Goal: Task Accomplishment & Management: Use online tool/utility

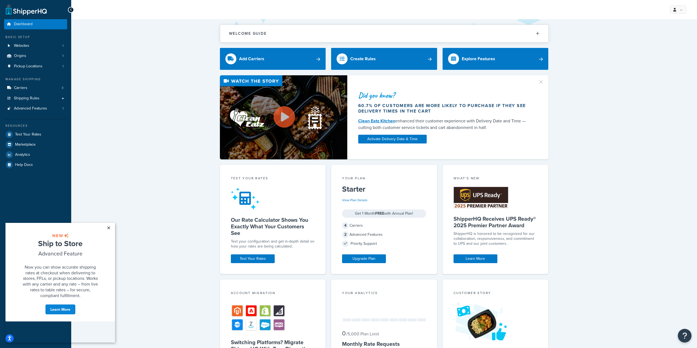
click at [109, 228] on link "×" at bounding box center [109, 228] width 10 height 10
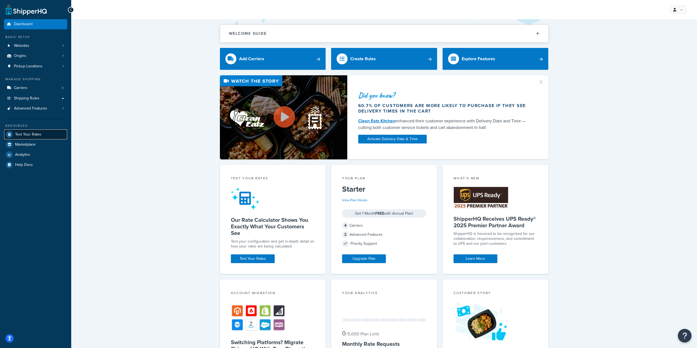
click at [29, 130] on link "Test Your Rates" at bounding box center [35, 135] width 63 height 10
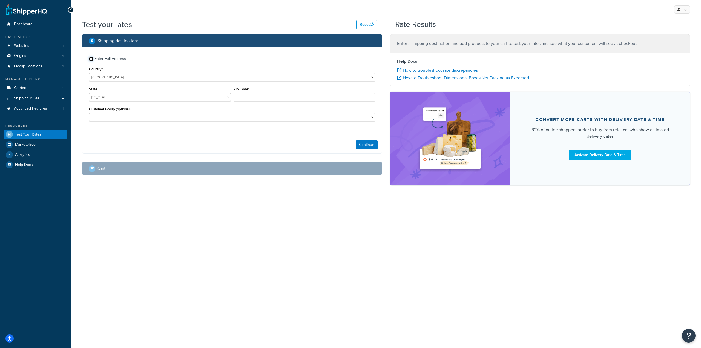
click at [90, 58] on input "Enter Full Address" at bounding box center [91, 59] width 4 height 4
checkbox input "true"
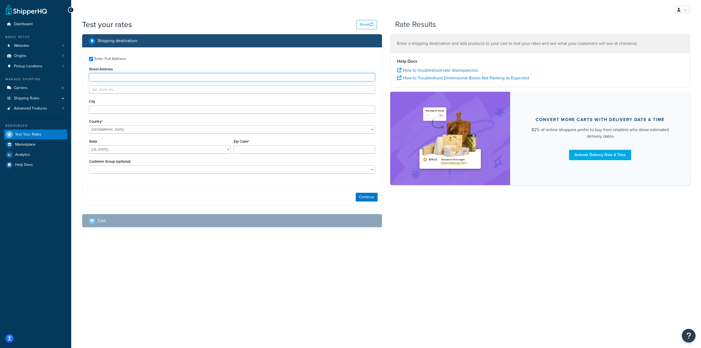
click at [101, 77] on input "Street Address" at bounding box center [232, 77] width 286 height 8
type input "[STREET_ADDRESS]"
type input "[PERSON_NAME]"
select select "NC"
type input "27105"
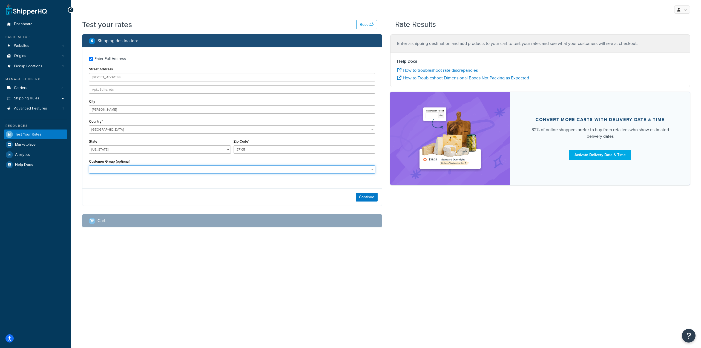
click at [174, 168] on select "Retail Wholesale" at bounding box center [232, 169] width 286 height 8
select select "Retail"
click at [89, 165] on select "Retail Wholesale" at bounding box center [232, 169] width 286 height 8
click at [359, 195] on button "Continue" at bounding box center [367, 197] width 22 height 9
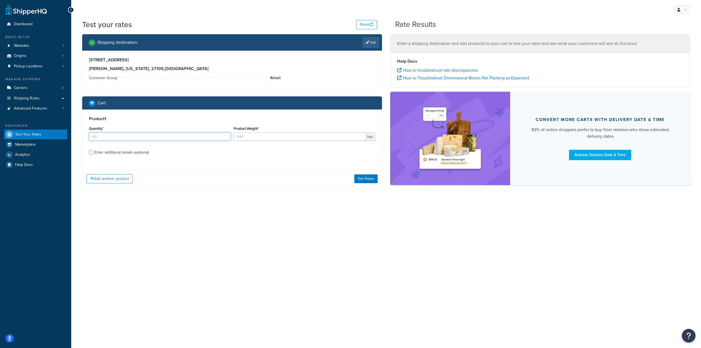
click at [98, 136] on input "Quantity*" at bounding box center [160, 137] width 142 height 8
type input "3"
click at [271, 138] on input "Product Weight*" at bounding box center [300, 137] width 132 height 8
type input ".5"
click at [229, 158] on div "Product 1 Quantity* 3 Product Weight* .5 kgs Enter additional details (optional)" at bounding box center [231, 138] width 299 height 56
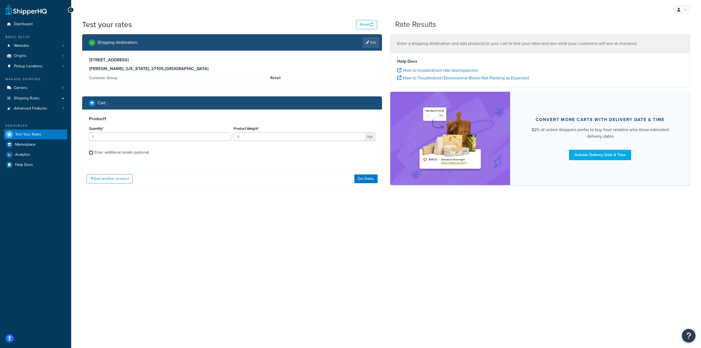
click at [92, 154] on input "Enter additional details (optional)" at bounding box center [91, 153] width 4 height 4
checkbox input "true"
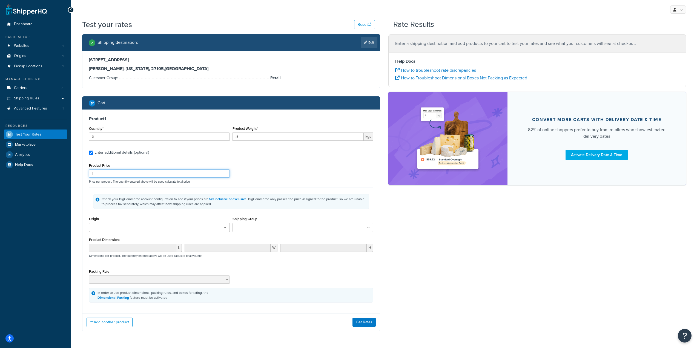
click at [106, 173] on input "1" at bounding box center [159, 174] width 141 height 8
type input "20"
click at [154, 164] on div "Product Price 20" at bounding box center [159, 170] width 141 height 16
click at [136, 225] on ul at bounding box center [159, 227] width 141 height 9
click at [269, 227] on input "Shipping Group" at bounding box center [258, 228] width 48 height 6
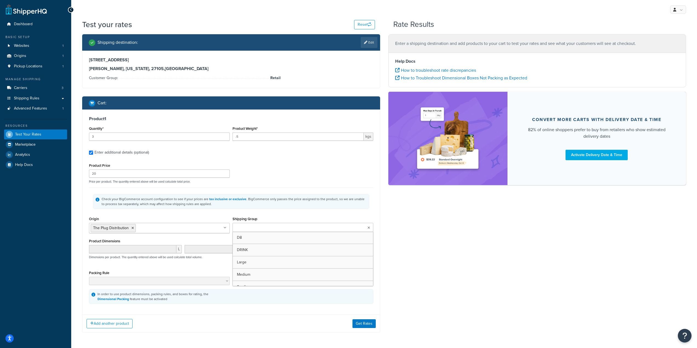
click at [269, 227] on input "Shipping Group" at bounding box center [258, 228] width 48 height 6
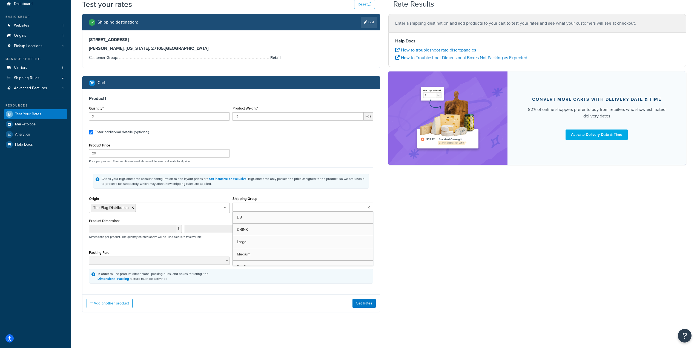
click at [449, 215] on div "Shipping destination : Edit [STREET_ADDRESS][US_STATE] Customer Group: Retail C…" at bounding box center [384, 167] width 612 height 307
click at [369, 302] on button "Get Rates" at bounding box center [364, 303] width 23 height 9
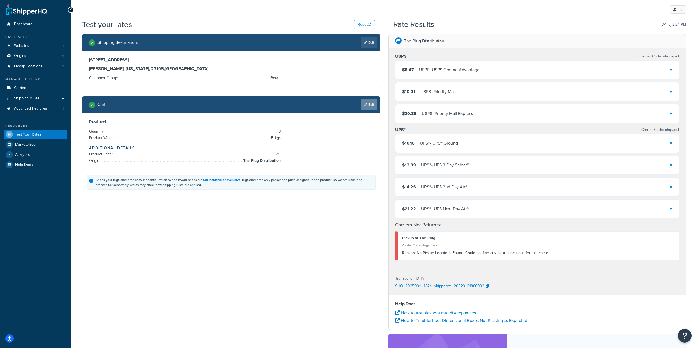
click at [373, 102] on link "Edit" at bounding box center [369, 104] width 17 height 11
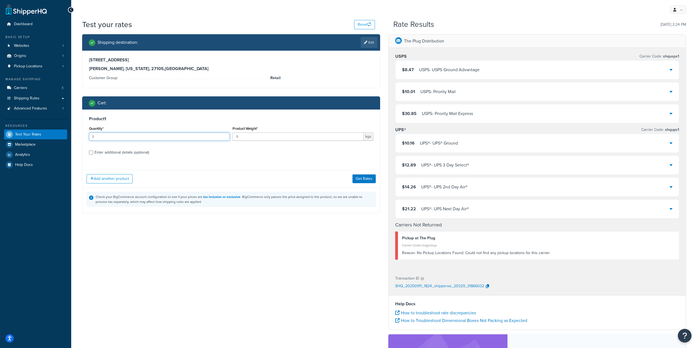
click at [190, 137] on input "3" at bounding box center [159, 137] width 141 height 8
click at [89, 153] on input "Enter additional details (optional)" at bounding box center [91, 153] width 4 height 4
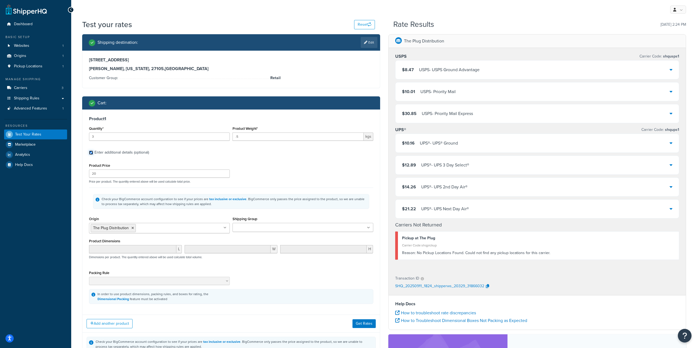
click at [91, 153] on input "Enter additional details (optional)" at bounding box center [91, 153] width 4 height 4
checkbox input "false"
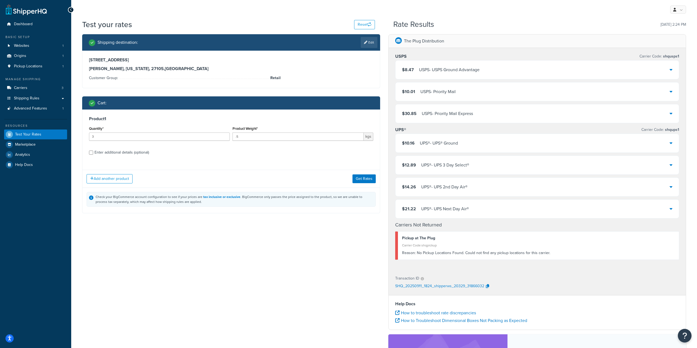
click at [366, 135] on span "kgs" at bounding box center [369, 137] width 10 height 8
drag, startPoint x: 291, startPoint y: 136, endPoint x: 227, endPoint y: 137, distance: 64.6
click at [227, 137] on div "Quantity* 3 Product Weight* .5 kgs" at bounding box center [231, 135] width 287 height 20
click at [259, 137] on input ".5" at bounding box center [298, 137] width 131 height 8
click at [369, 135] on span "kgs" at bounding box center [369, 137] width 10 height 8
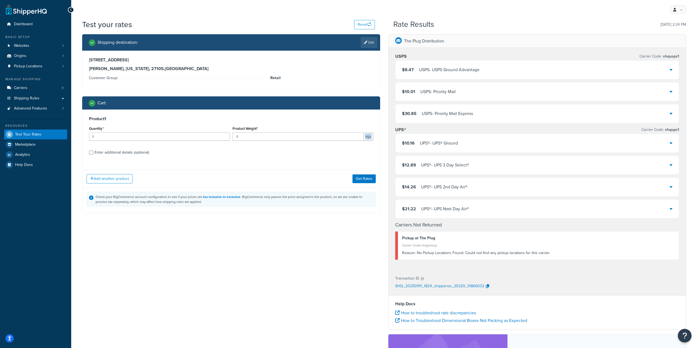
click at [369, 135] on span "kgs" at bounding box center [369, 137] width 10 height 8
click at [287, 135] on input ".5" at bounding box center [298, 137] width 131 height 8
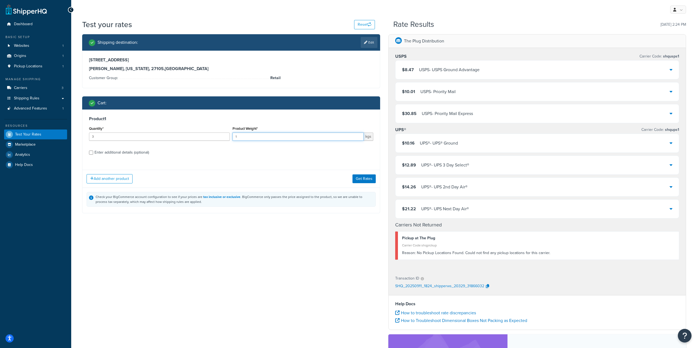
type input "1"
click at [285, 164] on div "Product 1 Quantity* 3 Product Weight* 1 kgs Enter additional details (optional)" at bounding box center [230, 138] width 297 height 56
drag, startPoint x: 239, startPoint y: 137, endPoint x: 232, endPoint y: 137, distance: 6.8
click at [233, 137] on input "1" at bounding box center [298, 137] width 131 height 8
type input ".5"
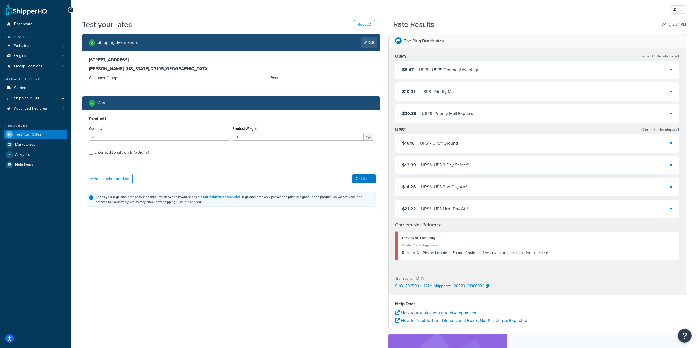
click at [234, 154] on label "Enter additional details (optional)" at bounding box center [234, 152] width 279 height 9
click at [93, 154] on input "Enter additional details (optional)" at bounding box center [91, 153] width 4 height 4
checkbox input "true"
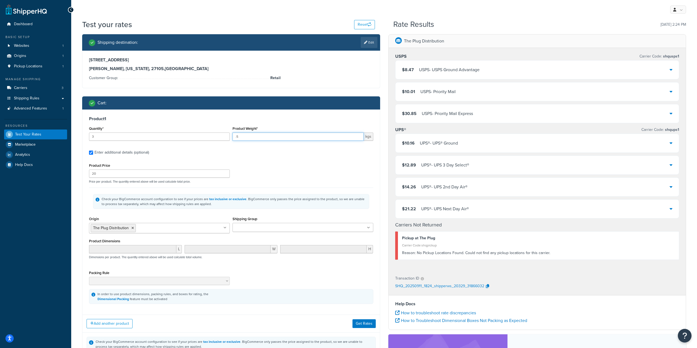
drag, startPoint x: 242, startPoint y: 136, endPoint x: 235, endPoint y: 136, distance: 6.6
click at [235, 136] on input ".5" at bounding box center [298, 137] width 131 height 8
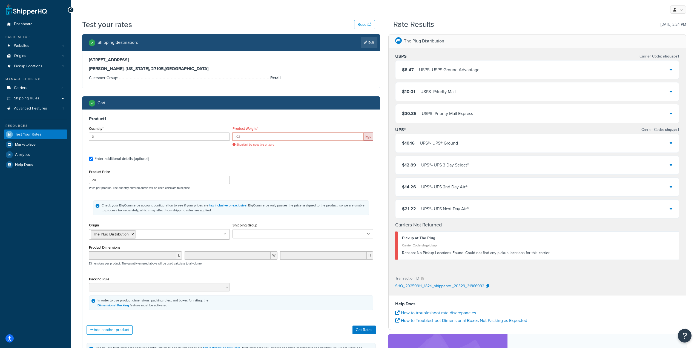
type input ".02"
click at [236, 143] on div "Product Weight* .02 kgs Shouldn't be negative or zero" at bounding box center [303, 138] width 144 height 26
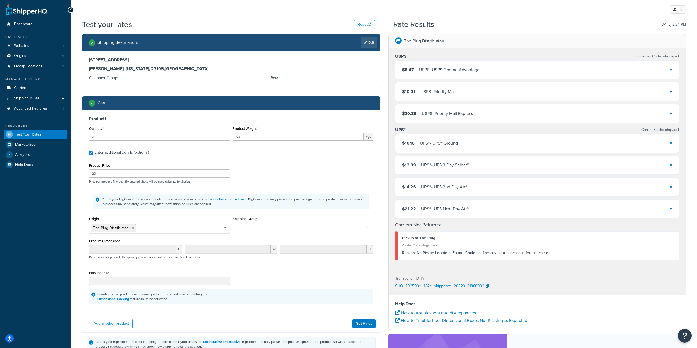
click at [245, 154] on label "Enter additional details (optional)" at bounding box center [234, 152] width 279 height 9
click at [93, 154] on input "Enter additional details (optional)" at bounding box center [91, 153] width 4 height 4
checkbox input "false"
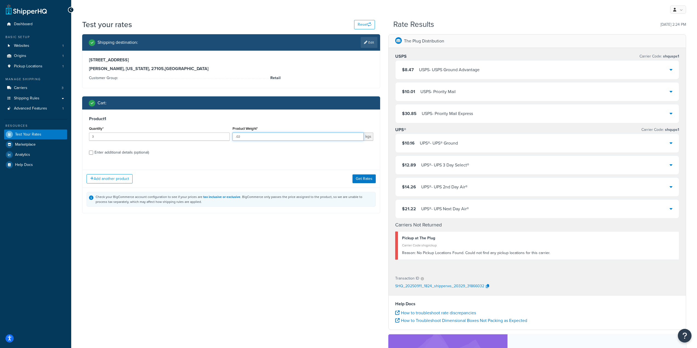
drag, startPoint x: 244, startPoint y: 138, endPoint x: 236, endPoint y: 139, distance: 7.7
click at [236, 139] on input ".02" at bounding box center [298, 137] width 131 height 8
type input ".043"
drag, startPoint x: 245, startPoint y: 154, endPoint x: 268, endPoint y: 158, distance: 23.3
click at [245, 154] on label "Enter additional details (optional)" at bounding box center [234, 152] width 279 height 9
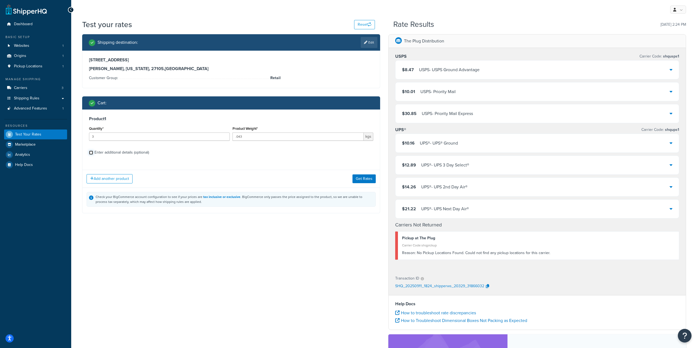
click at [93, 154] on input "Enter additional details (optional)" at bounding box center [91, 153] width 4 height 4
checkbox input "true"
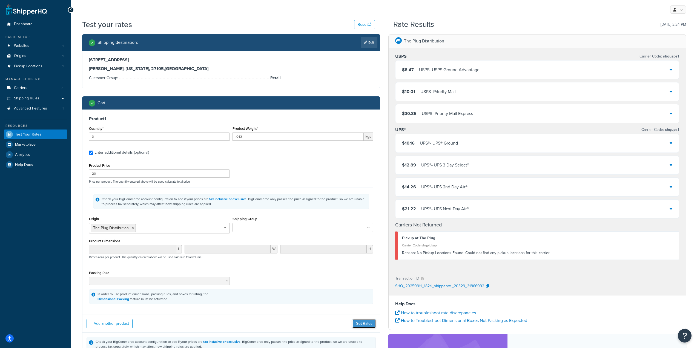
click at [360, 323] on button "Get Rates" at bounding box center [364, 323] width 23 height 9
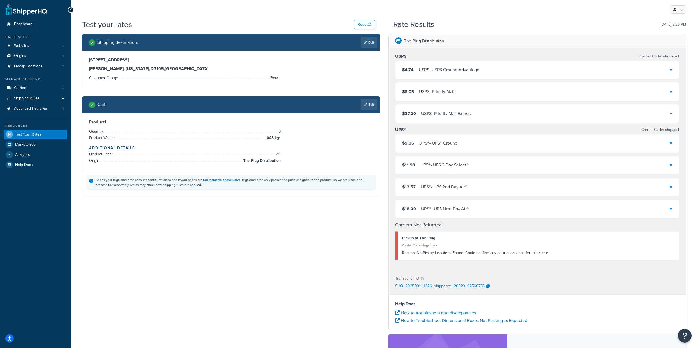
click at [250, 226] on div "Shipping destination : Edit [STREET_ADDRESS][US_STATE] Customer Group: Retail C…" at bounding box center [384, 233] width 612 height 399
click at [71, 11] on icon at bounding box center [71, 10] width 2 height 4
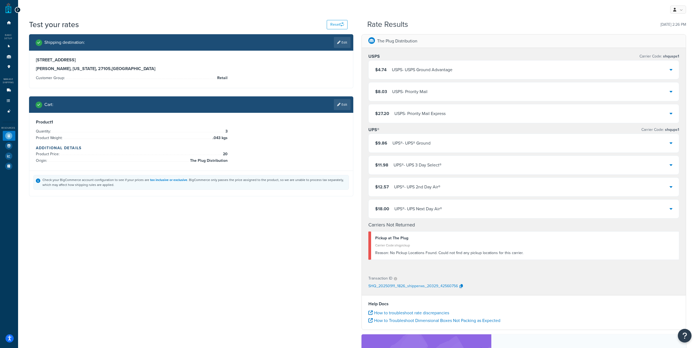
click at [15, 8] on div at bounding box center [18, 10] width 6 height 6
click at [18, 10] on icon at bounding box center [17, 10] width 2 height 4
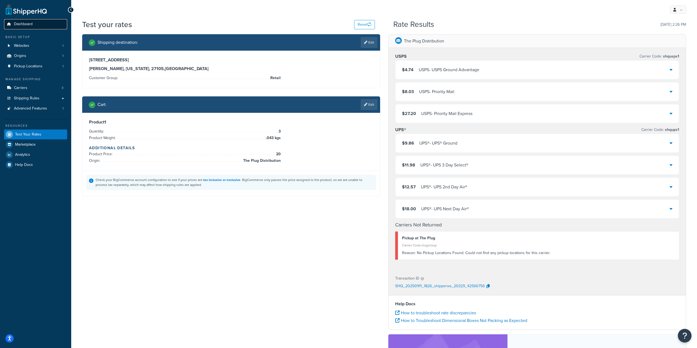
click at [23, 25] on span "Dashboard" at bounding box center [23, 24] width 19 height 5
